Goal: Transaction & Acquisition: Purchase product/service

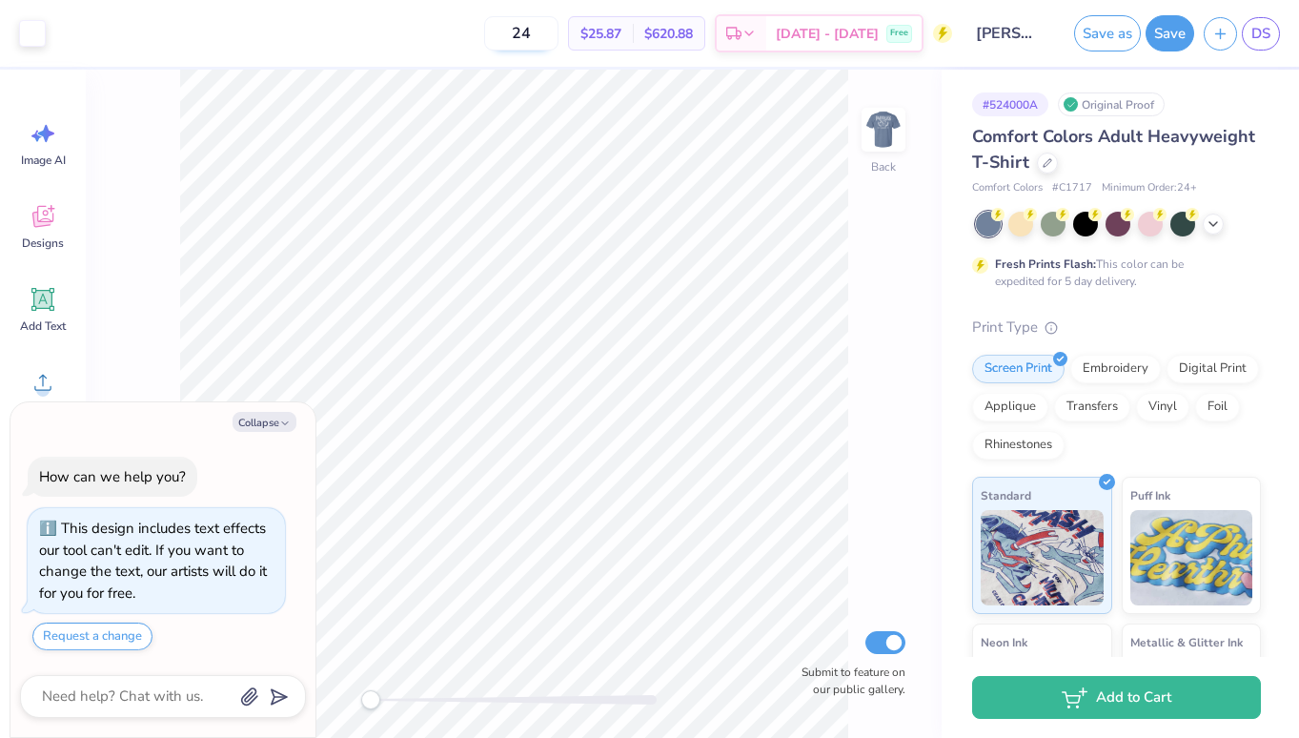
click at [558, 35] on input "24" at bounding box center [521, 33] width 74 height 34
click at [558, 30] on input "24" at bounding box center [521, 33] width 74 height 34
type input "80"
type textarea "x"
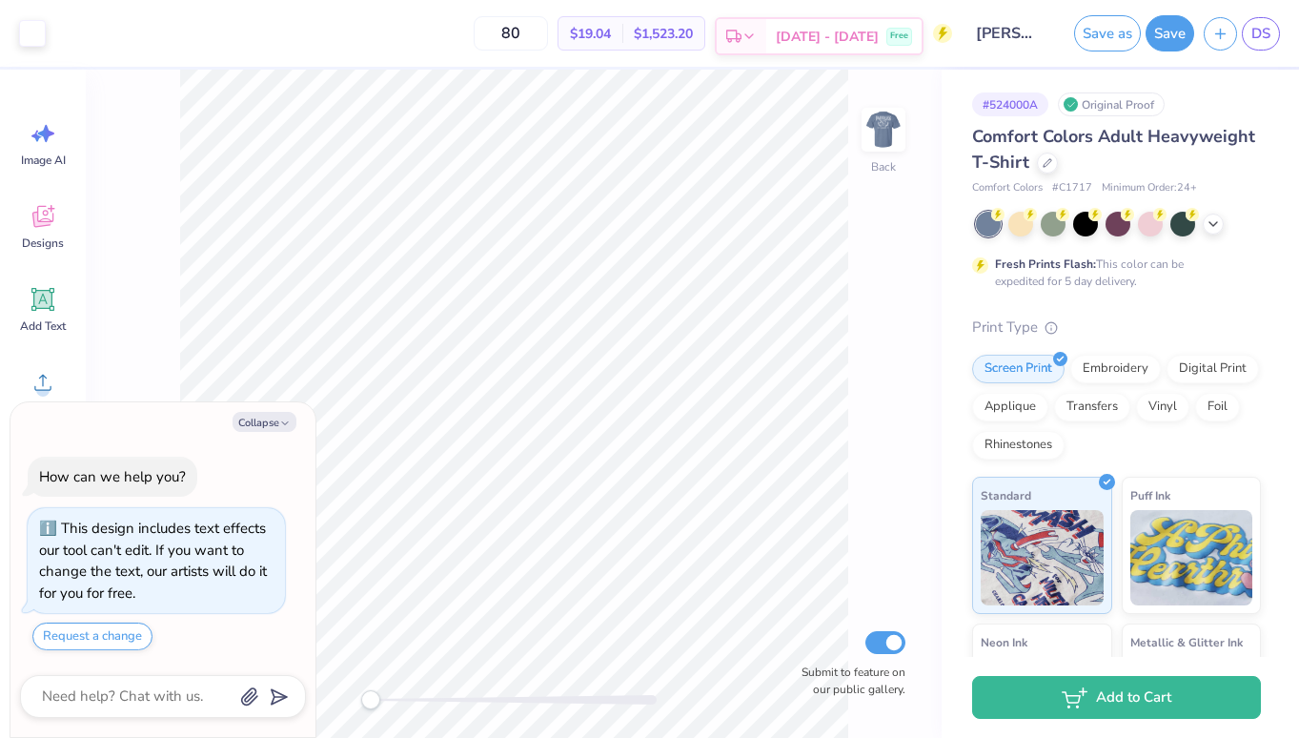
click at [753, 35] on polyline at bounding box center [749, 36] width 8 height 4
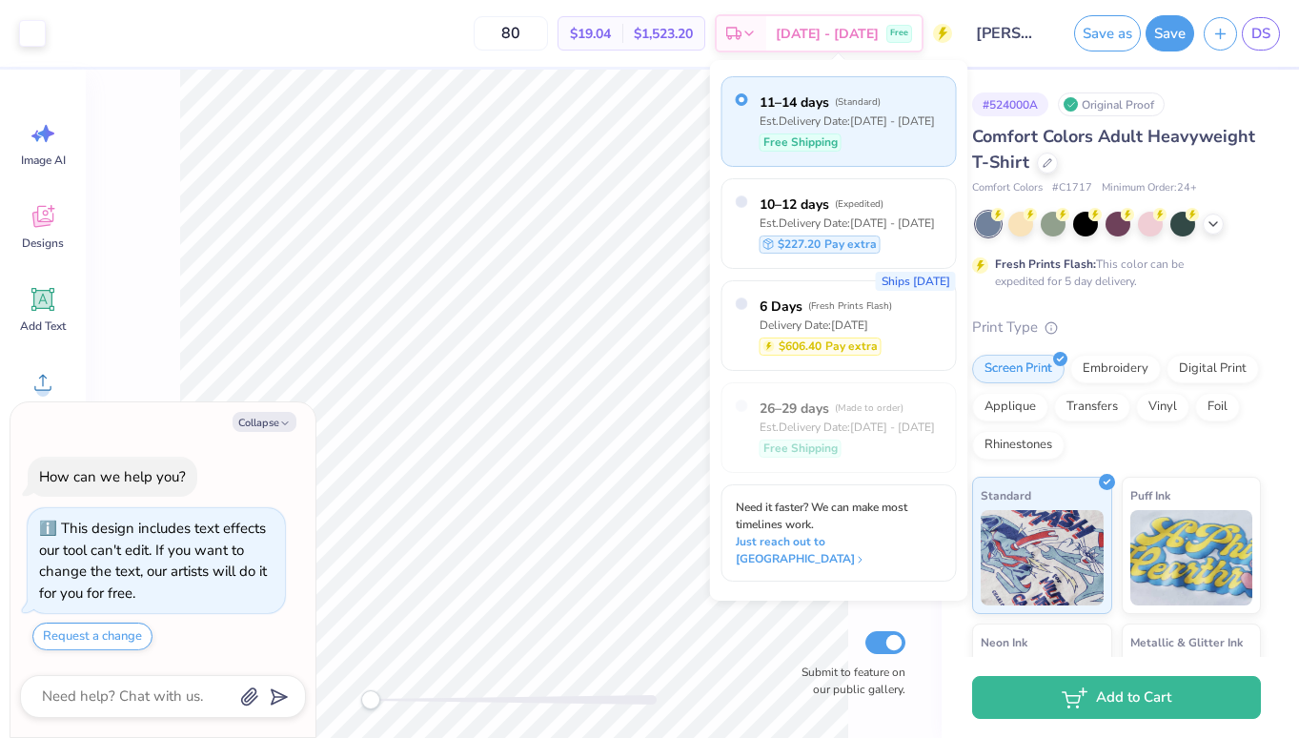
click at [424, 37] on div "80 $19.04 Per Item $1,523.20 Total Est. Delivery [DATE] - [DATE] Free" at bounding box center [503, 33] width 897 height 67
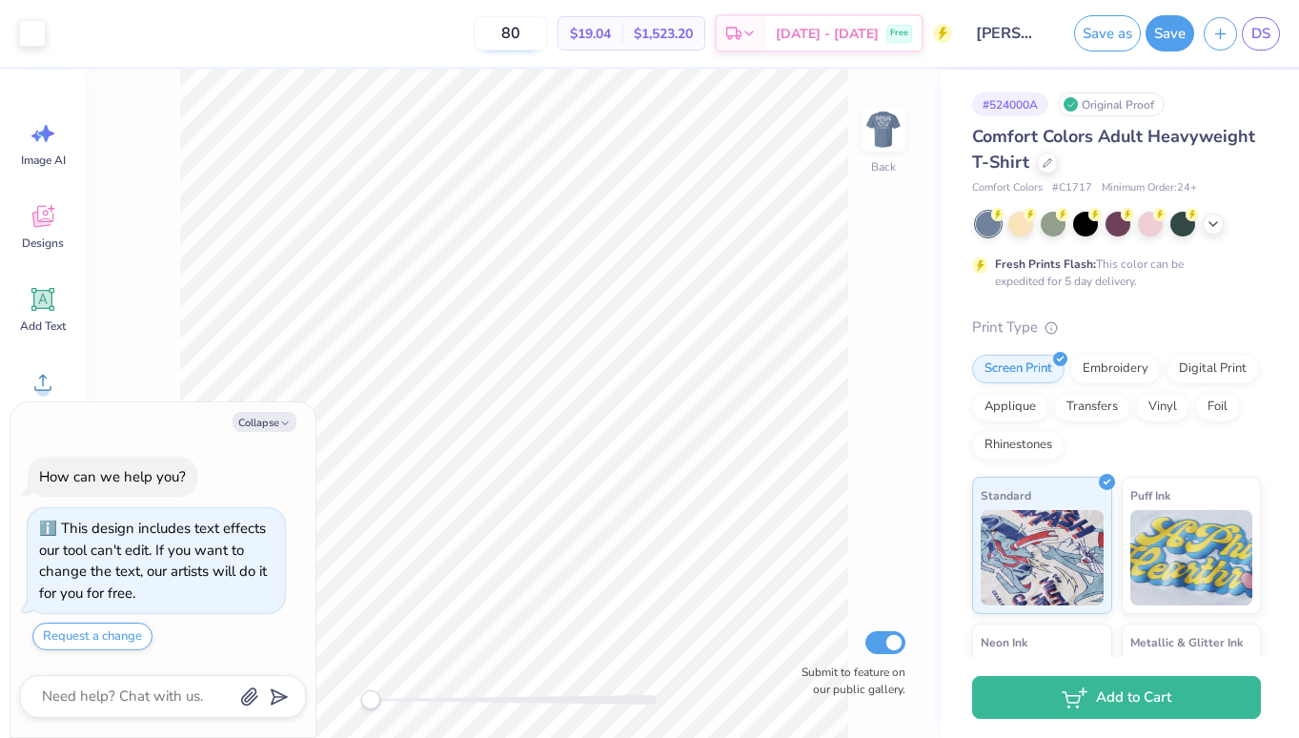
click at [541, 30] on input "80" at bounding box center [511, 33] width 74 height 34
type input "70"
type textarea "x"
type input "70"
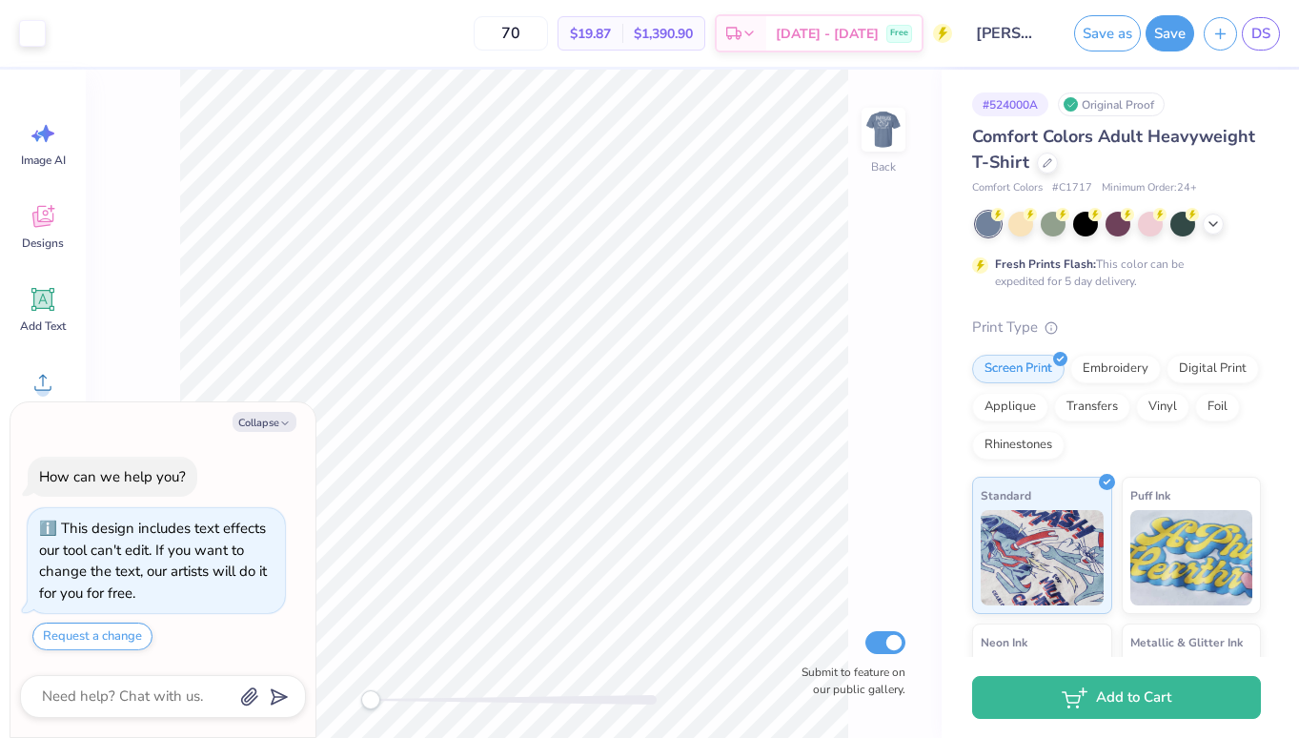
type textarea "x"
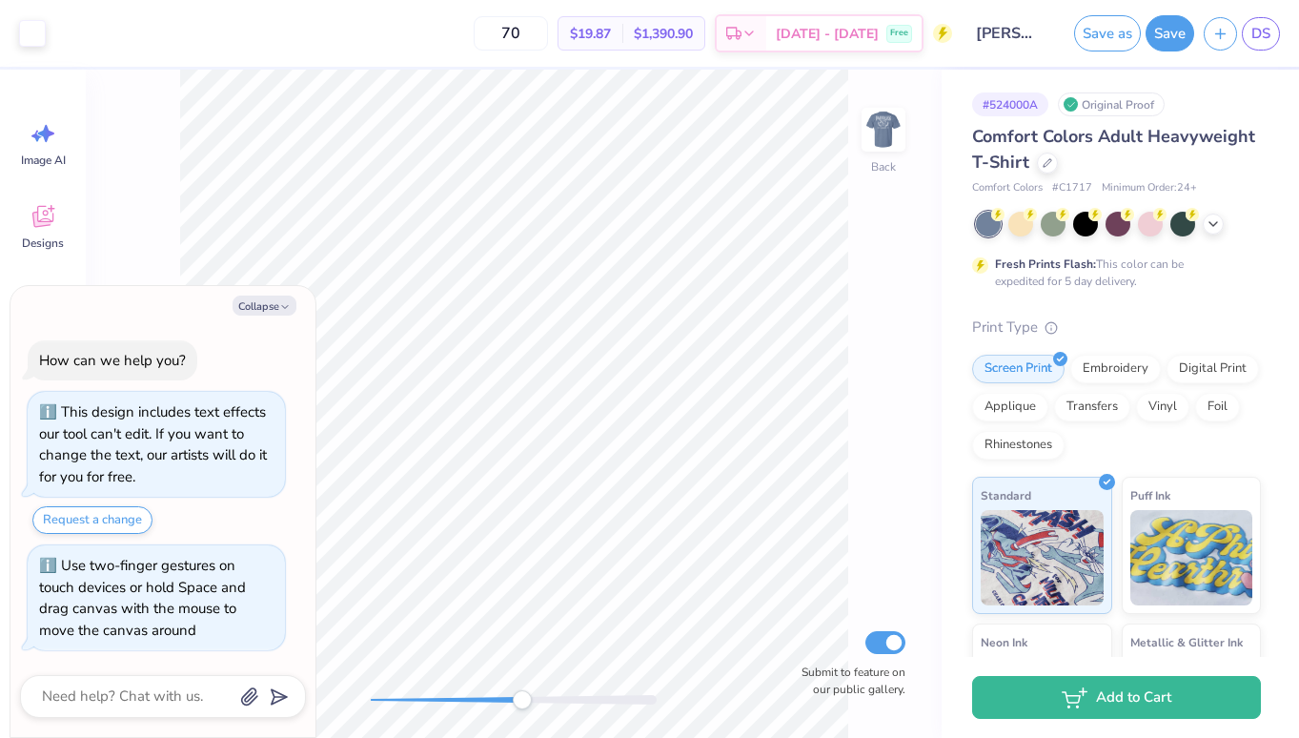
click at [522, 715] on div "Back Submit to feature on our public gallery." at bounding box center [514, 404] width 856 height 668
click at [355, 692] on div "Back Submit to feature on our public gallery." at bounding box center [514, 404] width 856 height 668
